Goal: Information Seeking & Learning: Learn about a topic

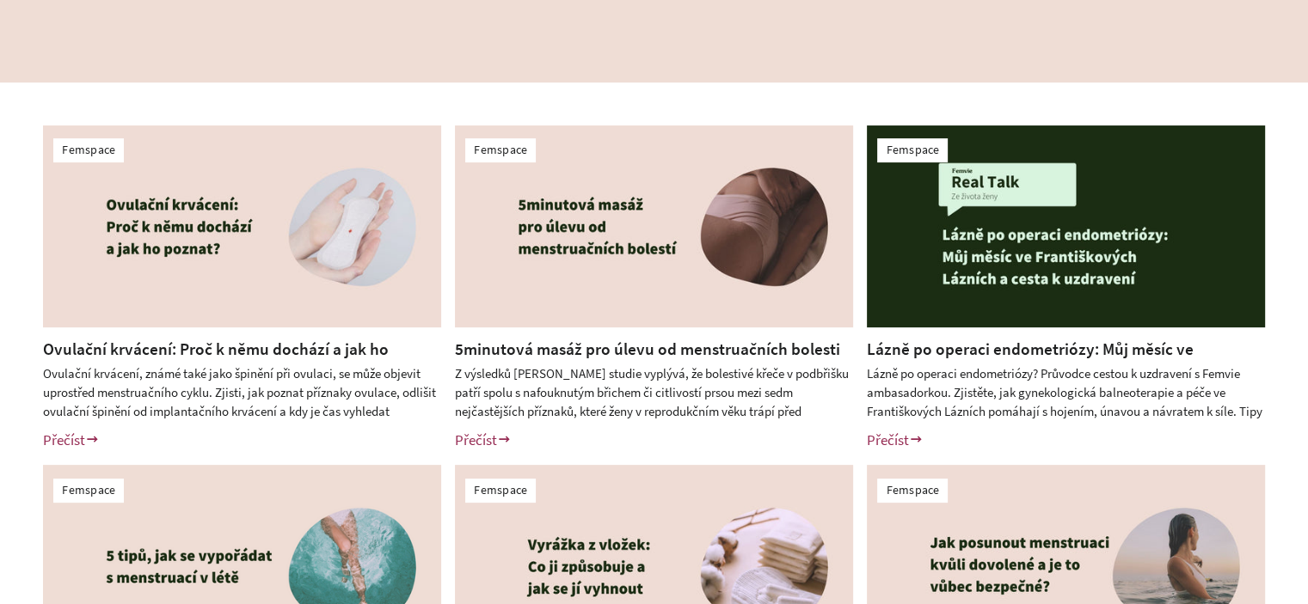
click at [1121, 338] on h2 "Lázně po operaci endometriózy: Můj měsíc ve Františkových Lázních a cesta k uzd…" at bounding box center [1066, 349] width 398 height 22
click at [1004, 355] on link "Lázně po operaci endometriózy: Můj měsíc ve Františkových Lázních a cesta k uzd…" at bounding box center [1030, 361] width 327 height 44
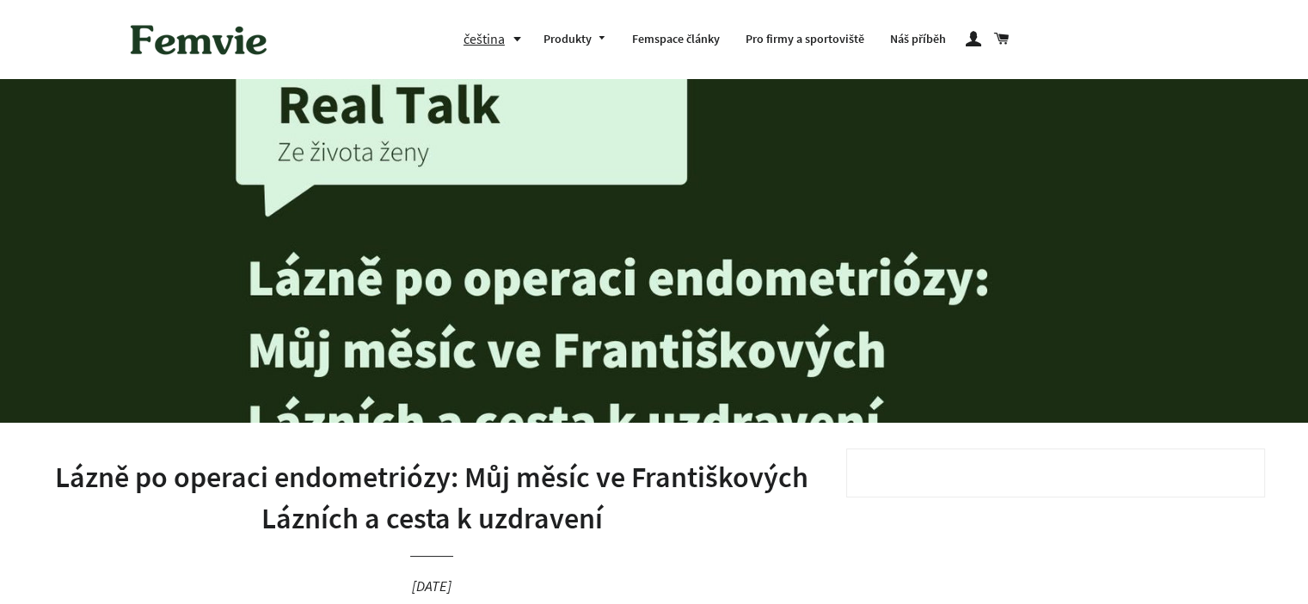
click at [494, 495] on h1 "Lázně po operaci endometriózy: Můj měsíc ve Františkových Lázních a cesta k uzd…" at bounding box center [431, 498] width 777 height 82
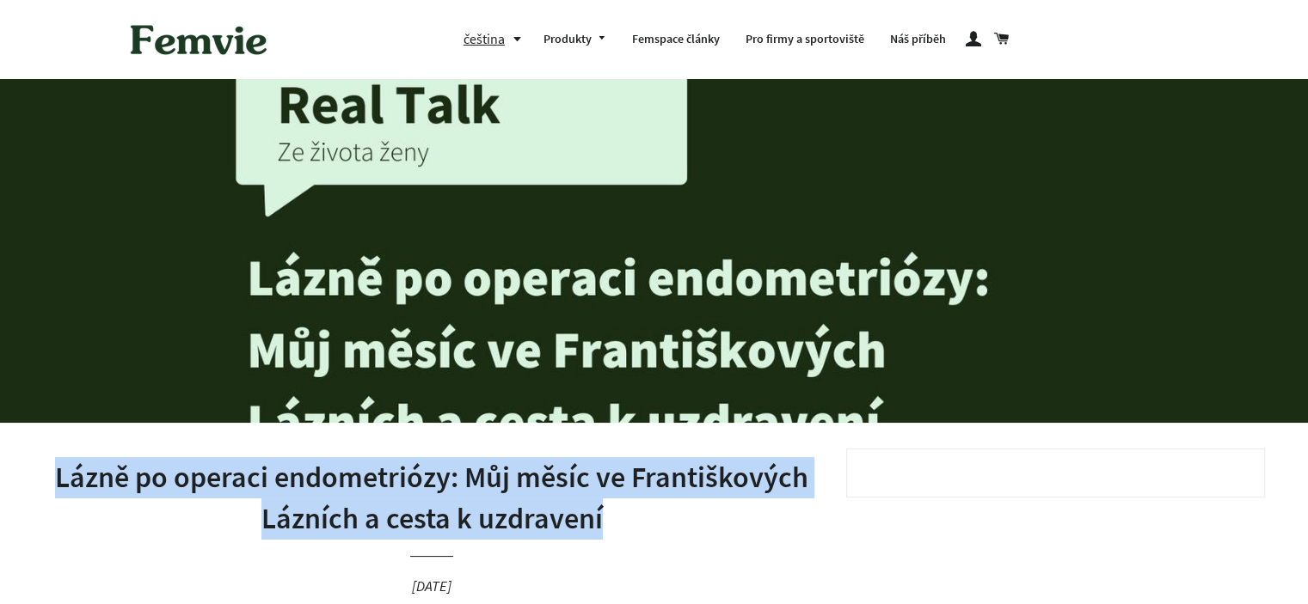
click at [494, 495] on h1 "Lázně po operaci endometriózy: Můj měsíc ve Františkových Lázních a cesta k uzd…" at bounding box center [431, 498] width 777 height 82
copy h1 "Lázně po operaci endometriózy: Můj měsíc ve Františkových Lázních a cesta k uzd…"
